Goal: Find contact information: Find contact information

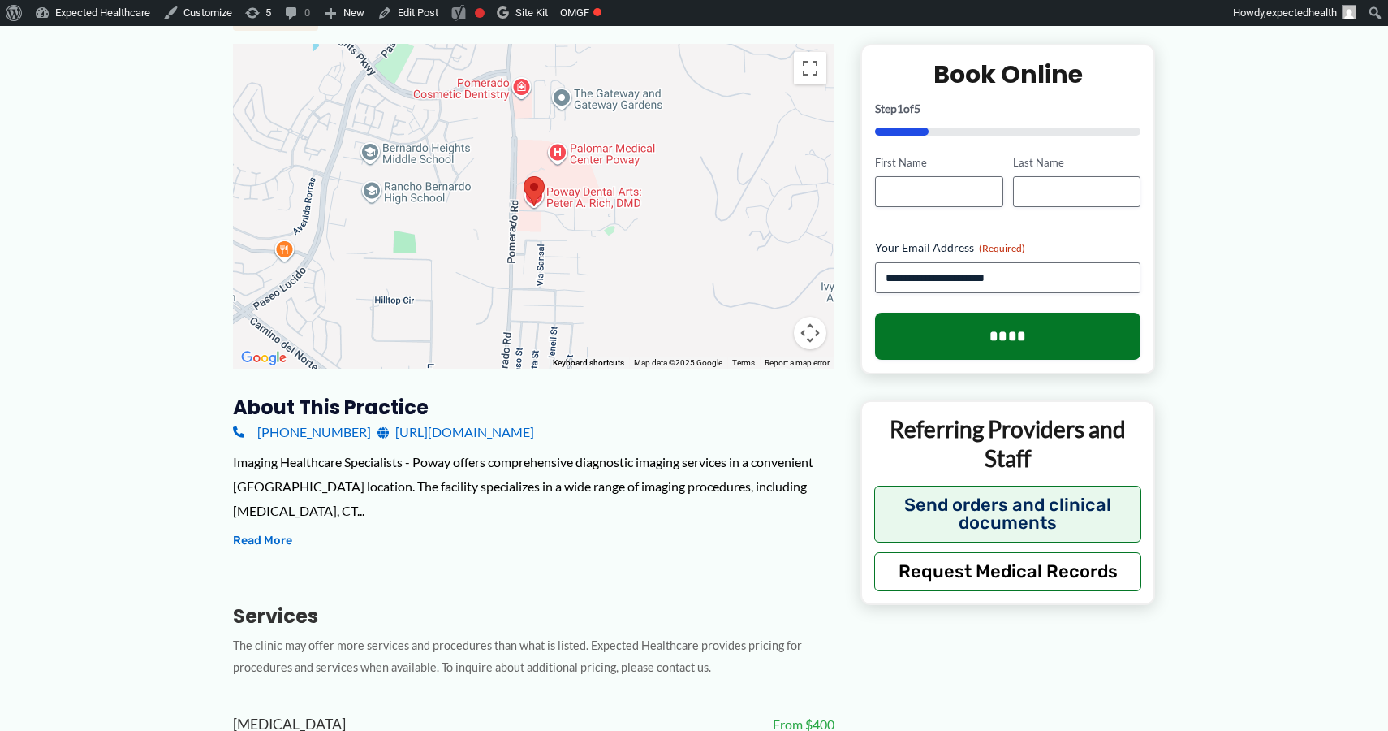
scroll to position [346, 0]
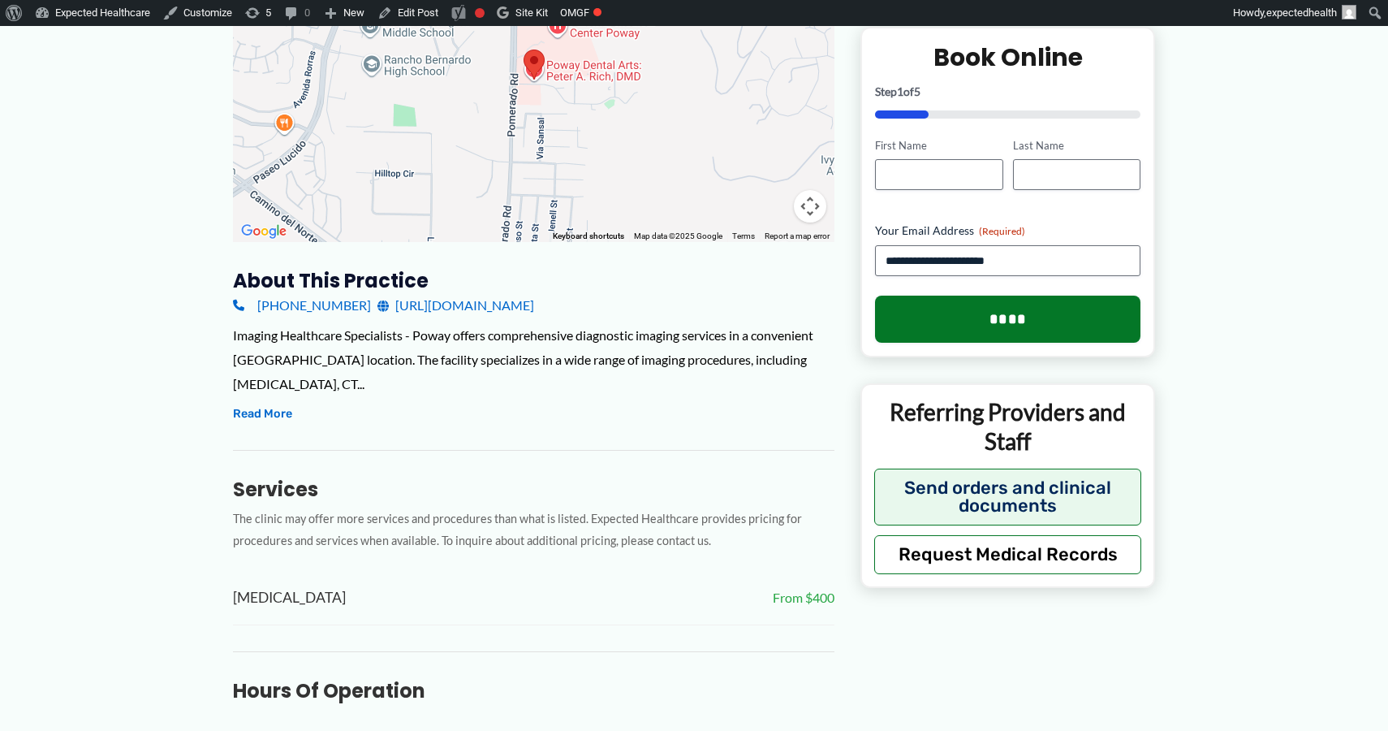
click at [994, 412] on p "Referring Providers and Staff" at bounding box center [1007, 426] width 267 height 59
copy div "Referring Providers and Staff"
click at [547, 432] on div "About this practice (858) 658-6500 https://www.imaginghealthcare.com/locations/…" at bounding box center [534, 696] width 602 height 857
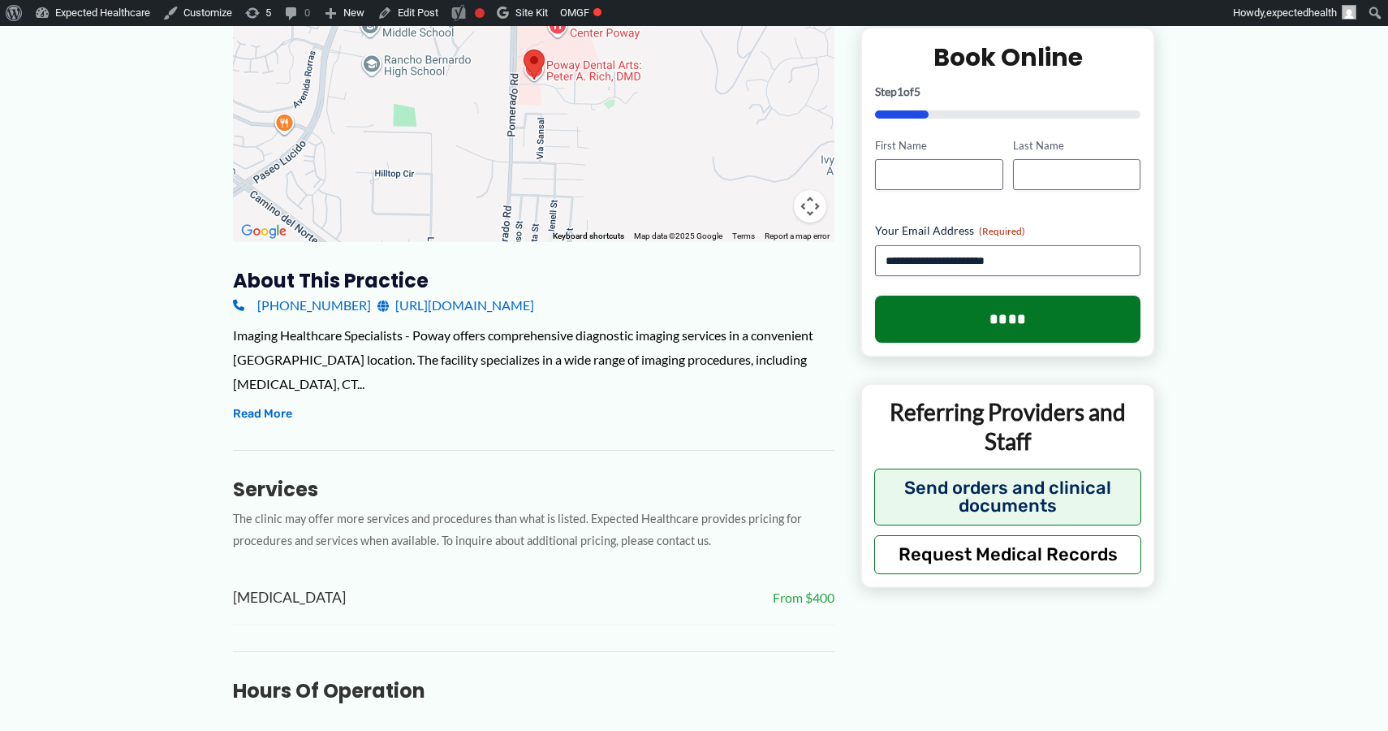
click at [831, 396] on div "Imaging Healthcare Specialists - Poway offers comprehensive diagnostic imaging …" at bounding box center [534, 373] width 602 height 101
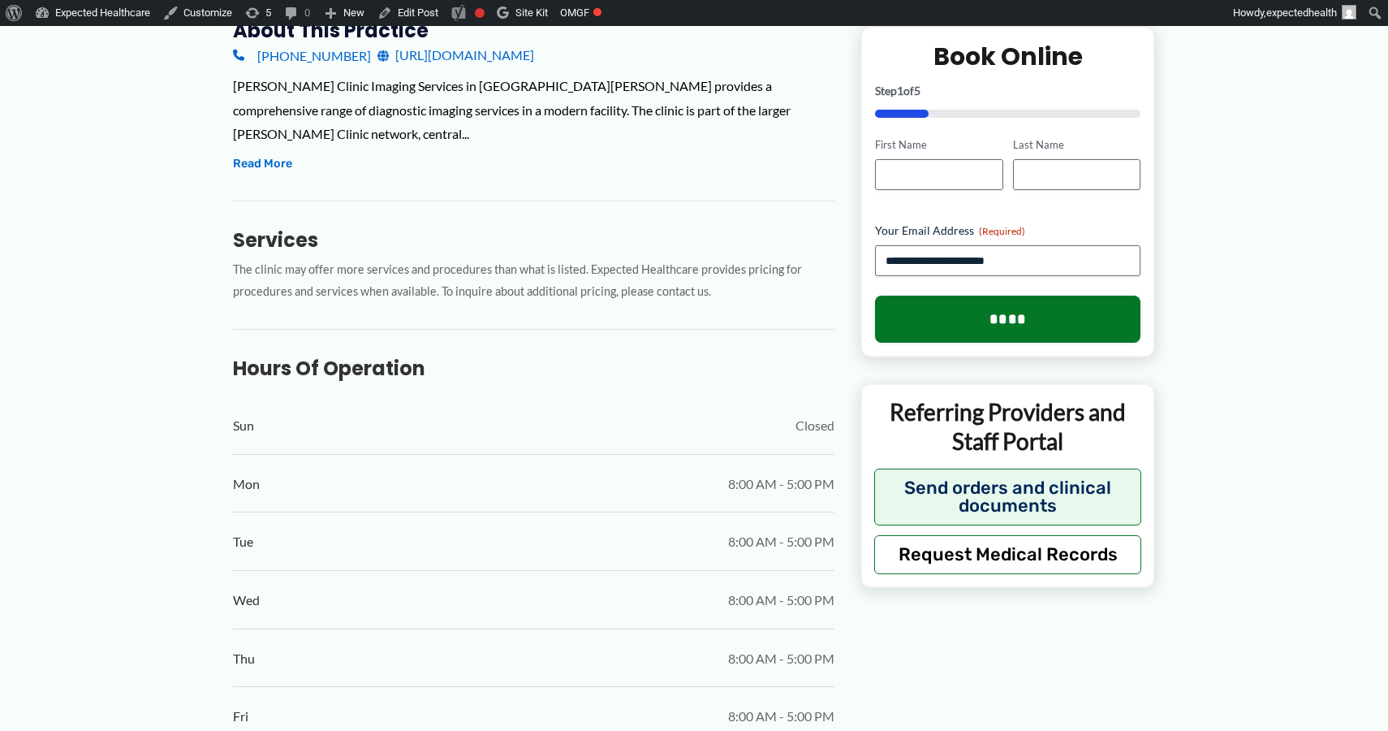
scroll to position [676, 0]
